Goal: Find specific page/section: Find specific page/section

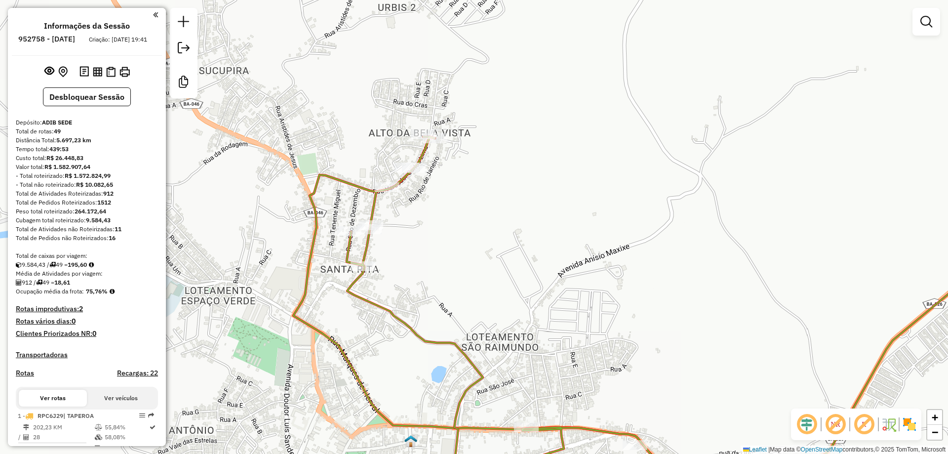
scroll to position [1105, 0]
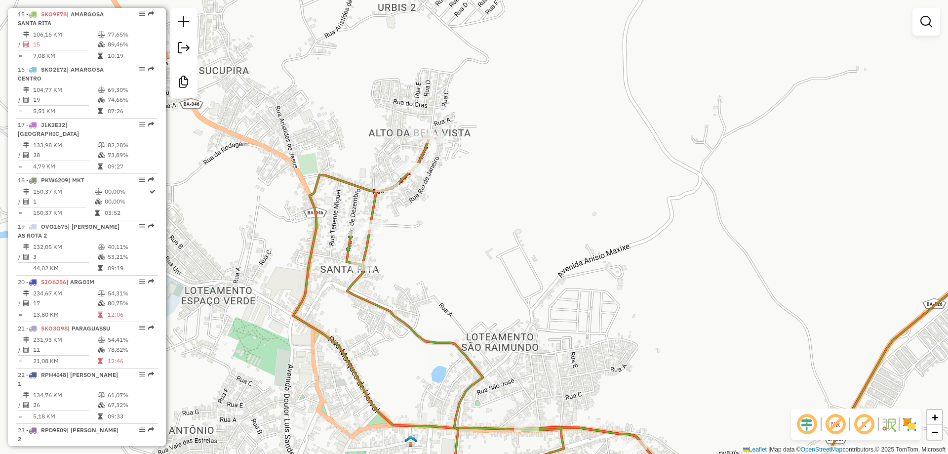
click at [834, 428] on em at bounding box center [836, 424] width 24 height 24
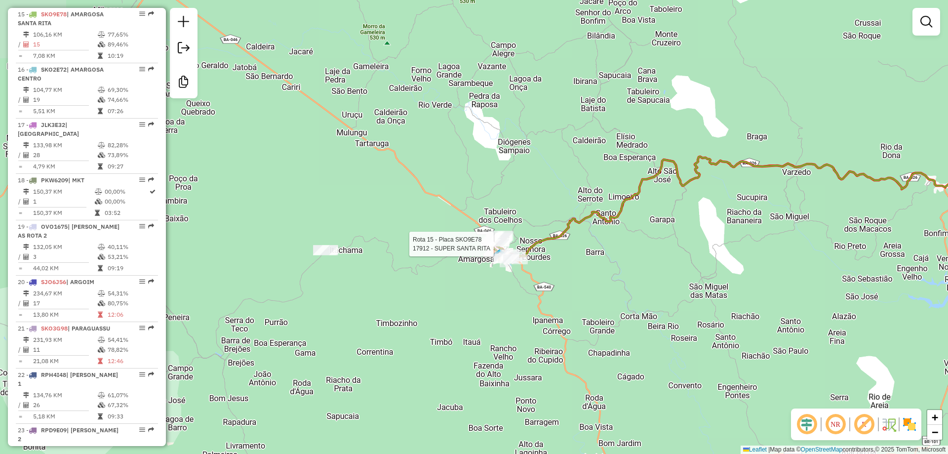
select select "**********"
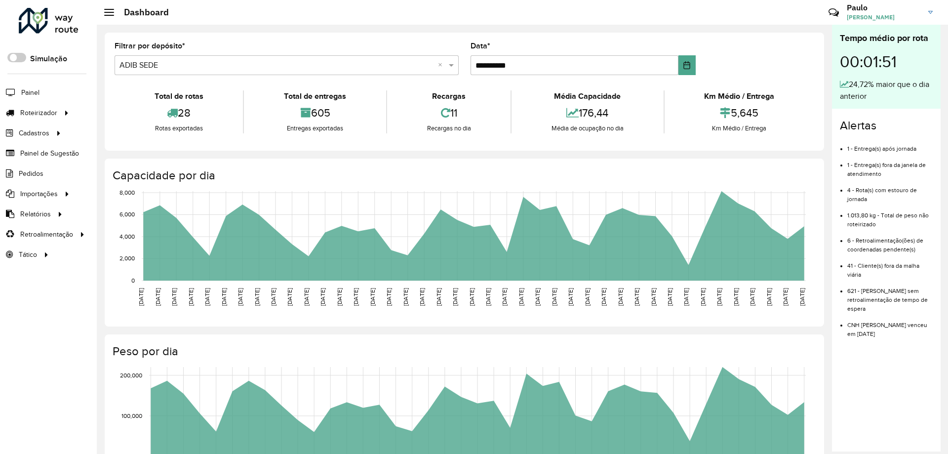
click at [875, 394] on div "Tempo médio por rota 00:01:51 24,72% maior que o dia anterior Alertas 1 - Entre…" at bounding box center [886, 238] width 109 height 427
